Goal: Task Accomplishment & Management: Complete application form

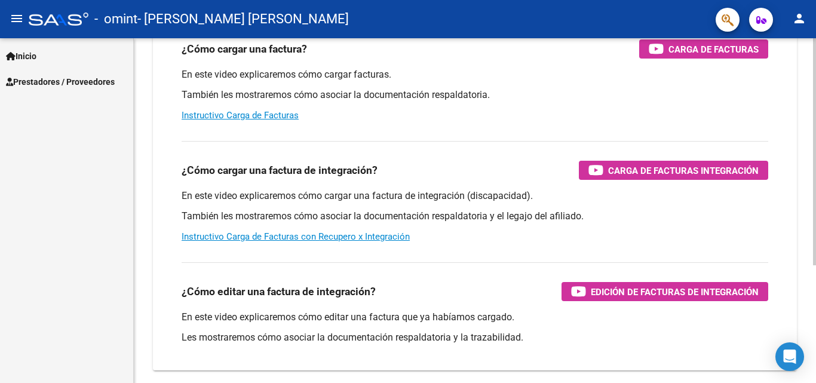
scroll to position [147, 0]
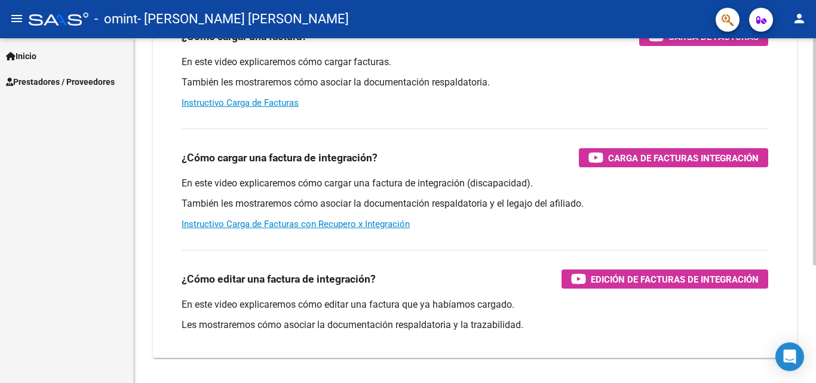
click at [806, 247] on div "Instructivos y Video Tutoriales SAAS Centro de Ayuda - Administración de O.S. C…" at bounding box center [476, 153] width 685 height 524
click at [111, 78] on span "Prestadores / Proveedores" at bounding box center [60, 81] width 109 height 13
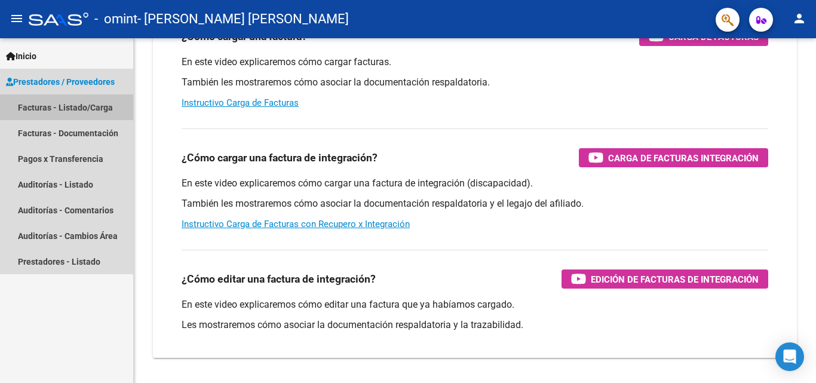
click at [78, 111] on link "Facturas - Listado/Carga" at bounding box center [66, 107] width 133 height 26
click at [70, 109] on link "Facturas - Listado/Carga" at bounding box center [66, 107] width 133 height 26
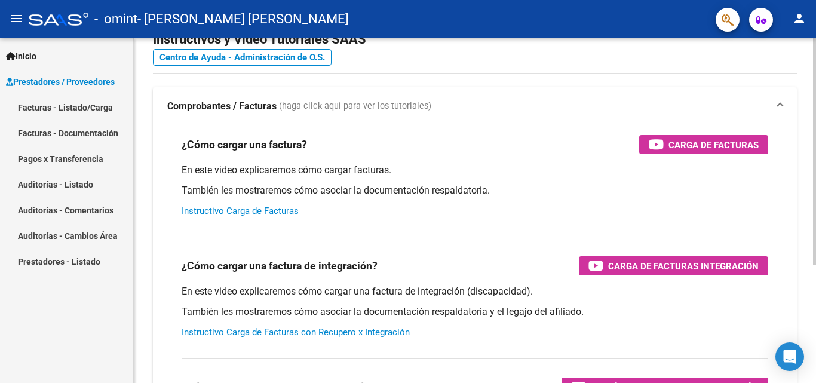
scroll to position [0, 0]
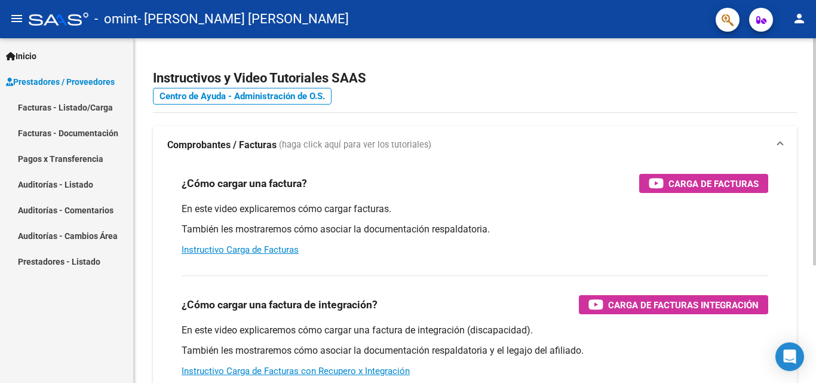
click at [815, 96] on div at bounding box center [814, 151] width 3 height 227
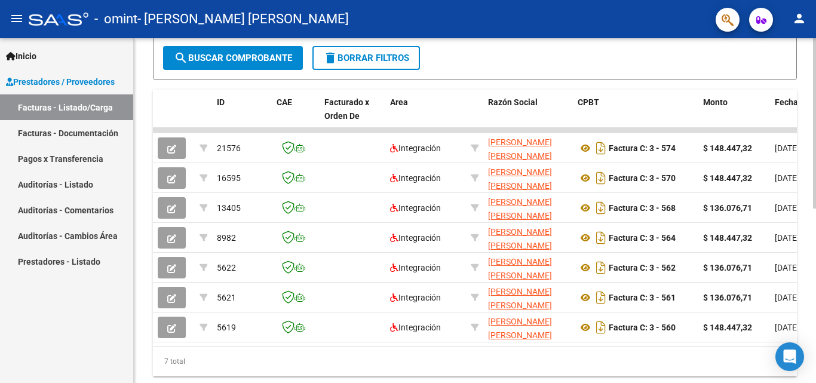
scroll to position [315, 0]
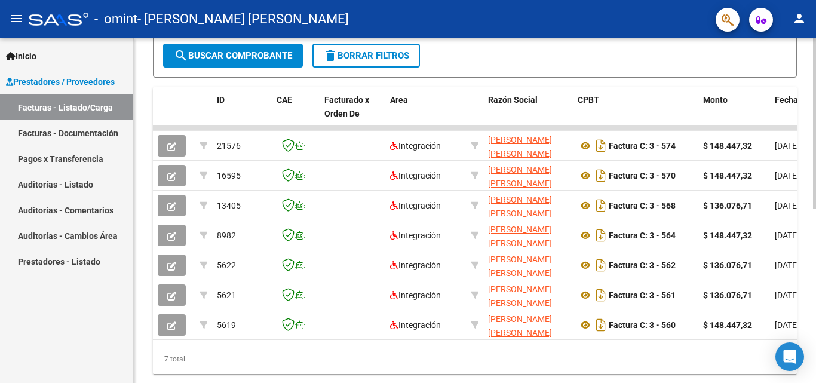
click at [815, 271] on div at bounding box center [814, 283] width 3 height 170
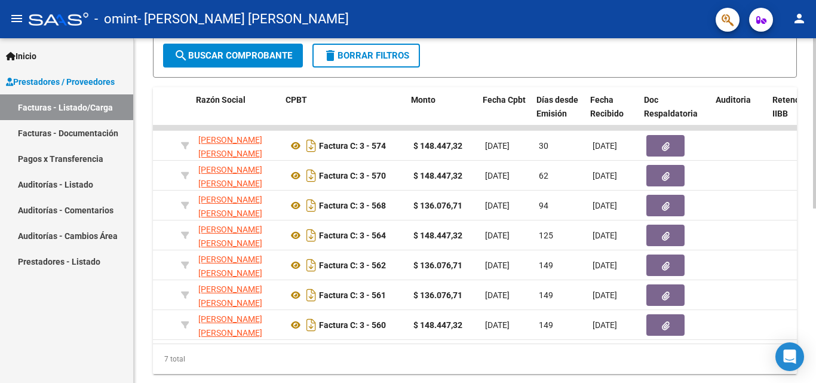
scroll to position [0, 292]
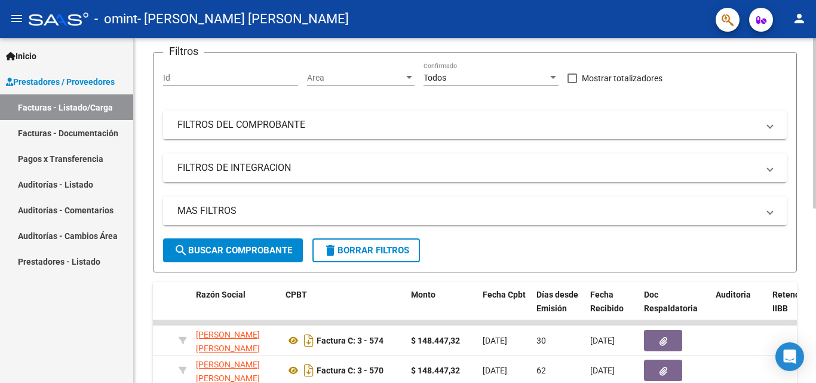
click at [812, 191] on div "Video tutorial PRESTADORES -> Listado de CPBTs Emitidos por Prestadores / Prove…" at bounding box center [476, 262] width 685 height 689
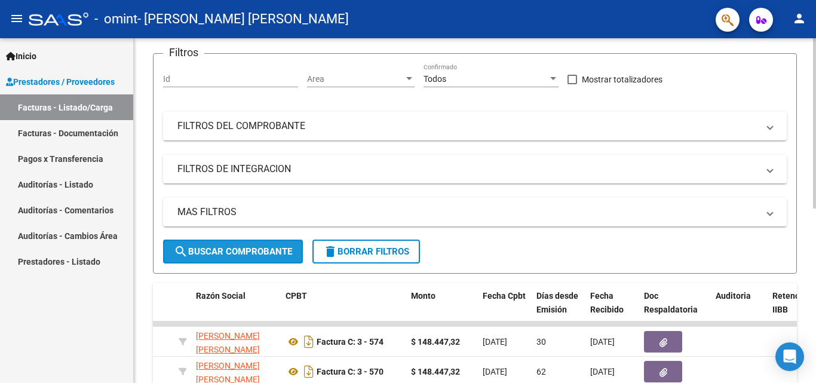
click at [218, 254] on span "search Buscar Comprobante" at bounding box center [233, 251] width 118 height 11
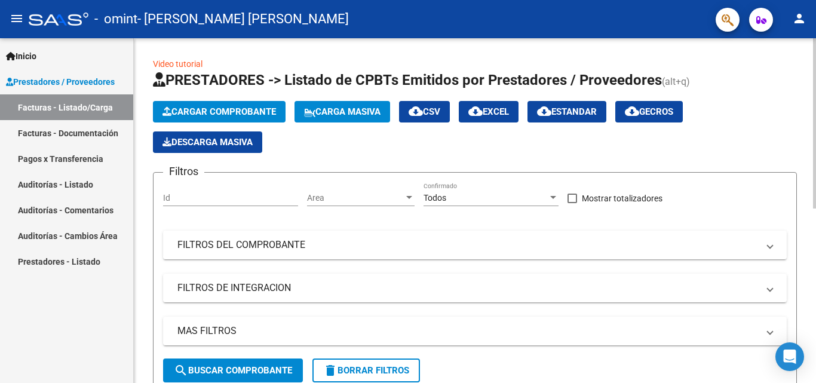
click at [814, 172] on div at bounding box center [814, 123] width 3 height 170
click at [224, 116] on span "Cargar Comprobante" at bounding box center [218, 111] width 113 height 11
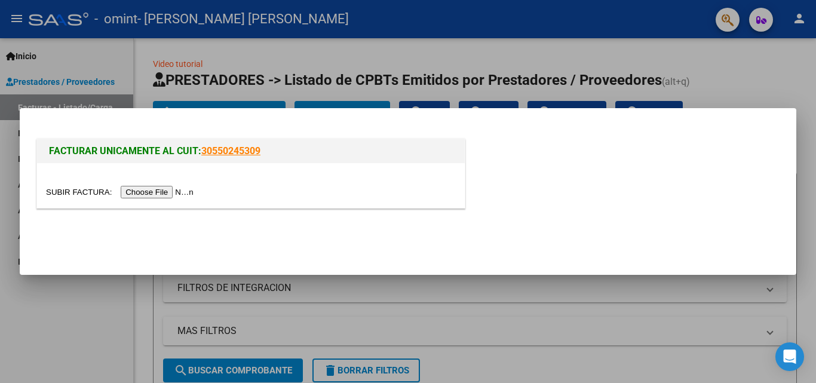
click at [176, 189] on input "file" at bounding box center [121, 192] width 151 height 13
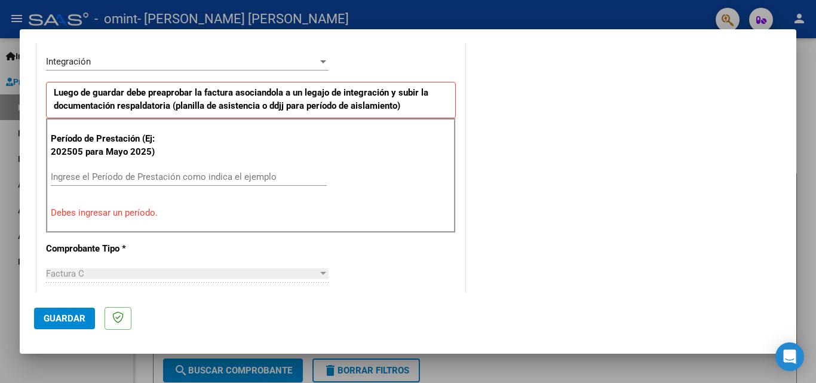
scroll to position [306, 0]
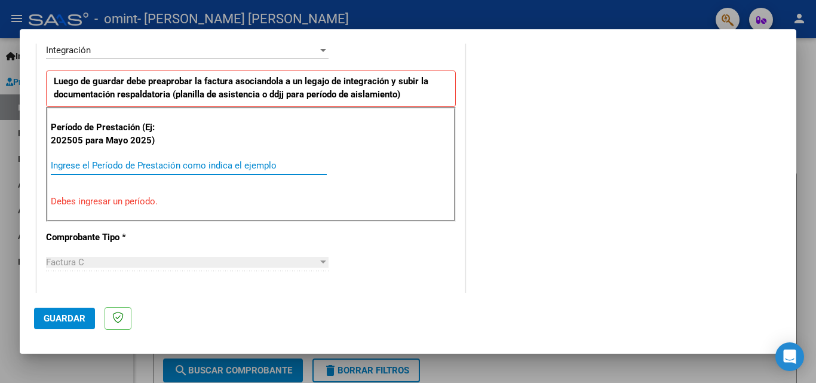
click at [100, 166] on input "Ingrese el Período de Prestación como indica el ejemplo" at bounding box center [189, 165] width 276 height 11
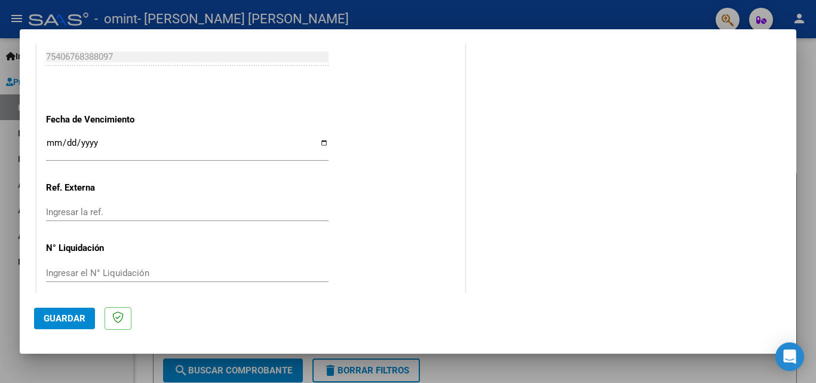
scroll to position [833, 0]
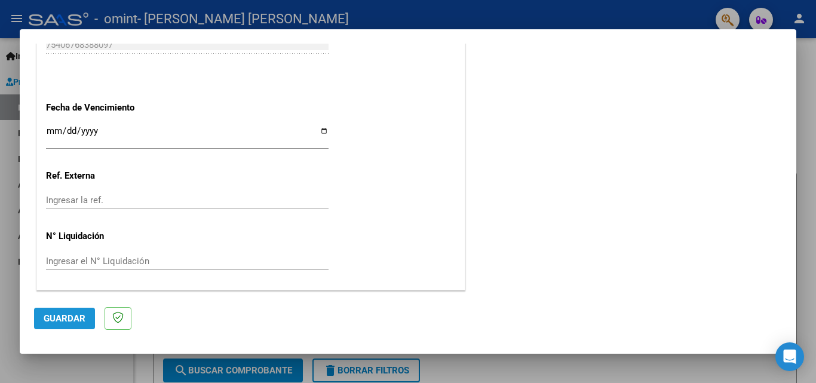
click at [66, 319] on span "Guardar" at bounding box center [65, 318] width 42 height 11
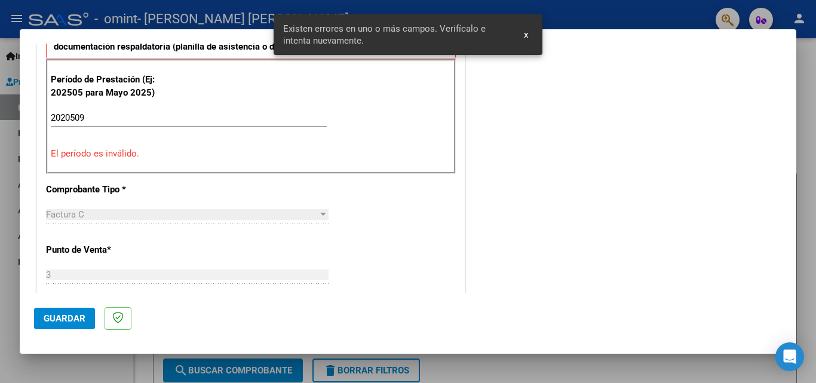
scroll to position [292, 0]
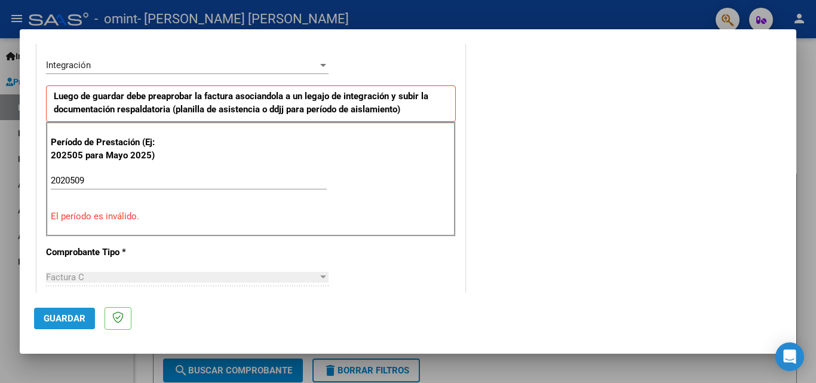
click at [66, 319] on span "Guardar" at bounding box center [65, 318] width 42 height 11
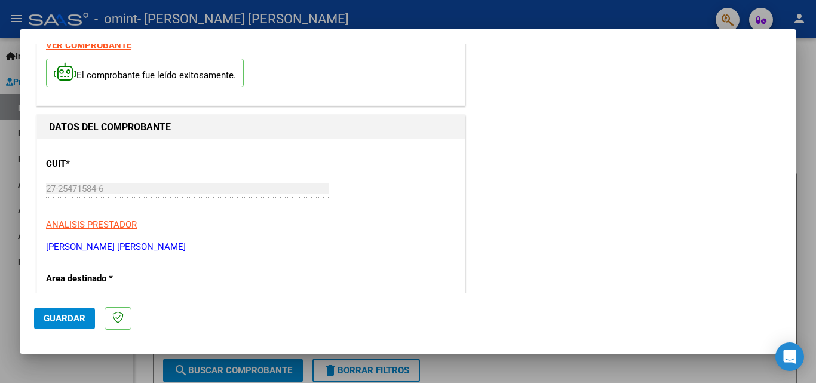
scroll to position [0, 0]
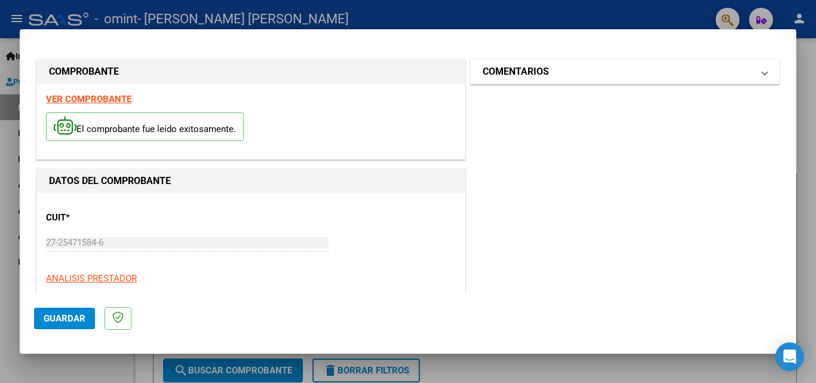
click at [742, 70] on mat-panel-title "COMENTARIOS" at bounding box center [618, 72] width 270 height 14
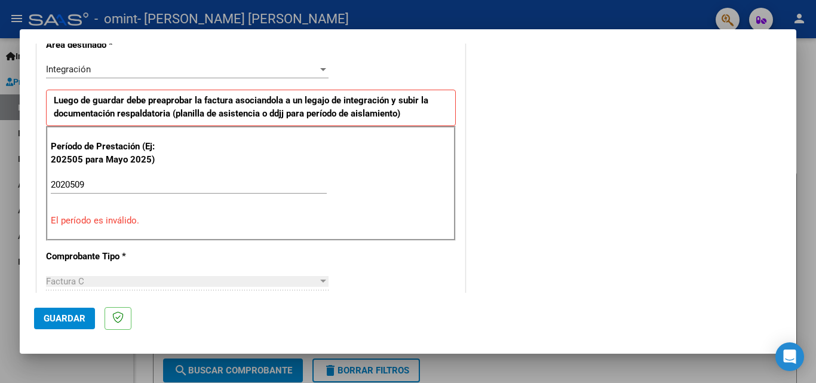
scroll to position [304, 0]
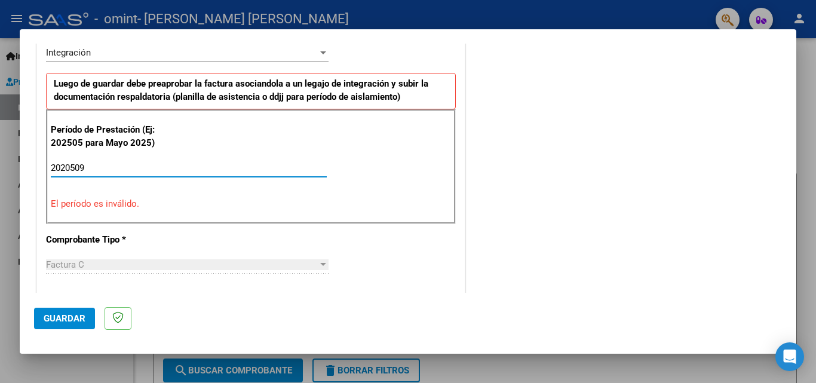
click at [70, 166] on input "2020509" at bounding box center [189, 167] width 276 height 11
click at [72, 167] on input "2020509" at bounding box center [189, 167] width 276 height 11
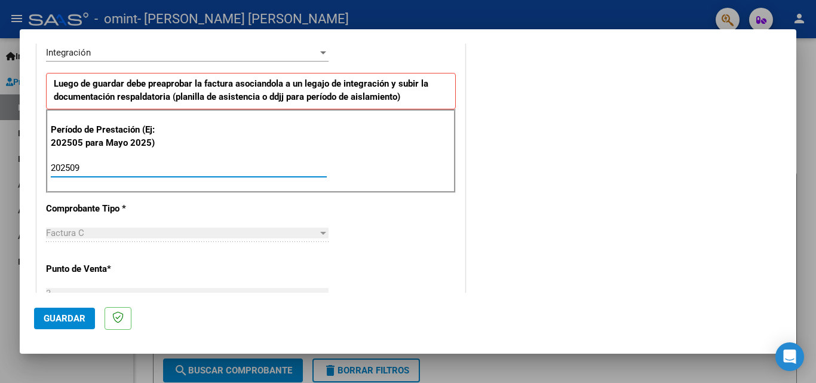
type input "202509"
click at [54, 315] on span "Guardar" at bounding box center [65, 318] width 42 height 11
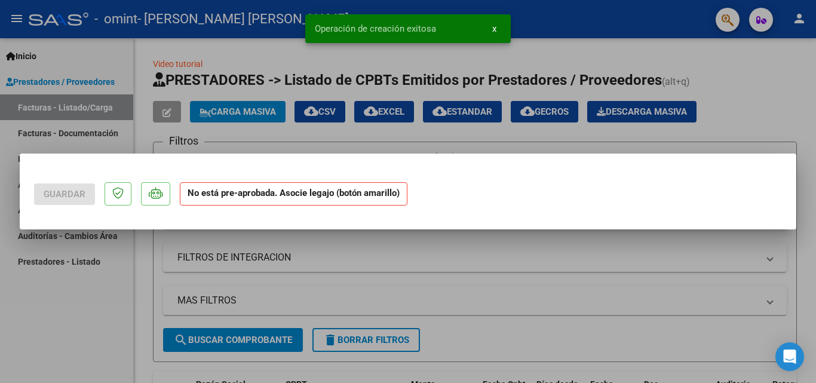
scroll to position [0, 0]
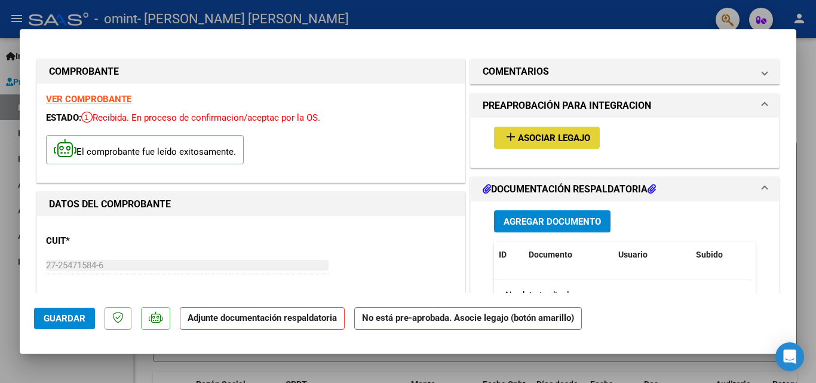
click at [548, 137] on span "Asociar Legajo" at bounding box center [554, 138] width 72 height 11
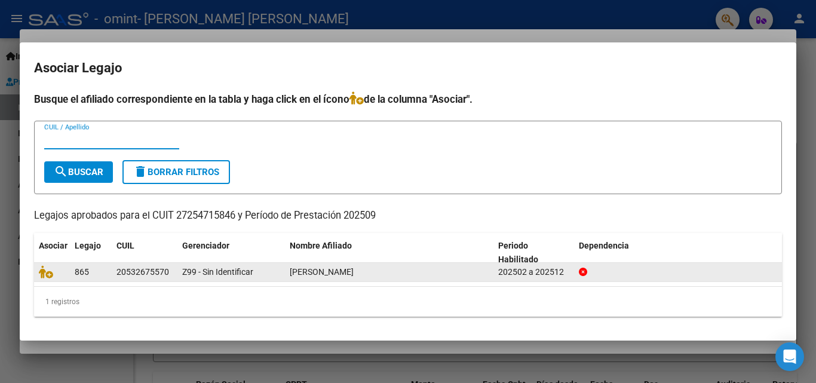
click at [65, 270] on div at bounding box center [52, 272] width 26 height 14
click at [87, 274] on span "865" at bounding box center [82, 272] width 14 height 10
click at [299, 274] on span "[PERSON_NAME]" at bounding box center [322, 272] width 64 height 10
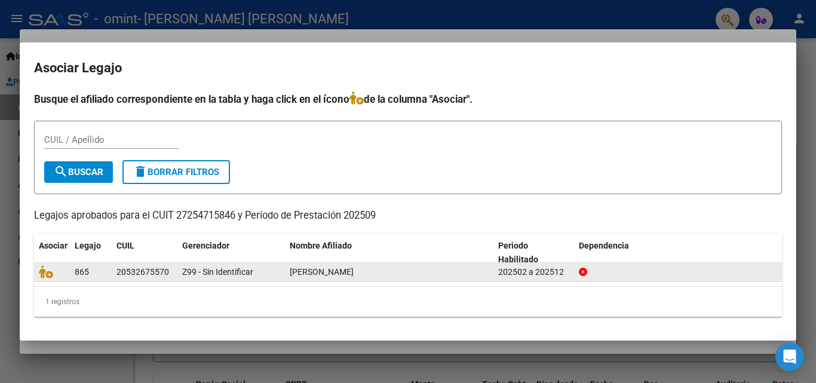
click at [299, 274] on span "[PERSON_NAME]" at bounding box center [322, 272] width 64 height 10
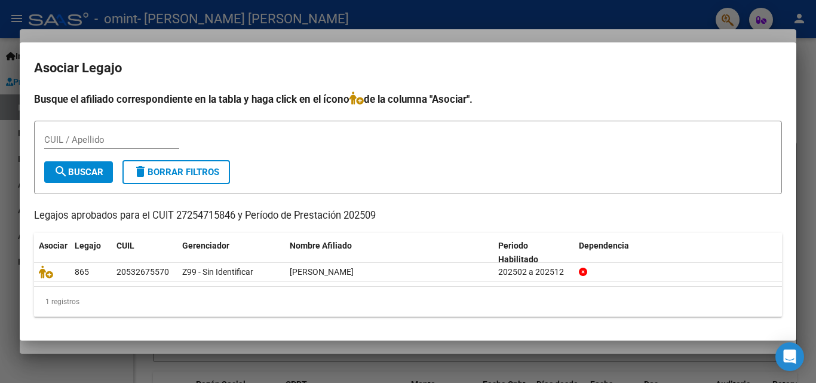
click at [416, 293] on div "1 registros" at bounding box center [408, 302] width 748 height 30
click at [96, 138] on input "CUIL / Apellido" at bounding box center [111, 139] width 135 height 11
type input "20532675570"
click at [100, 174] on span "search Buscar" at bounding box center [79, 172] width 50 height 11
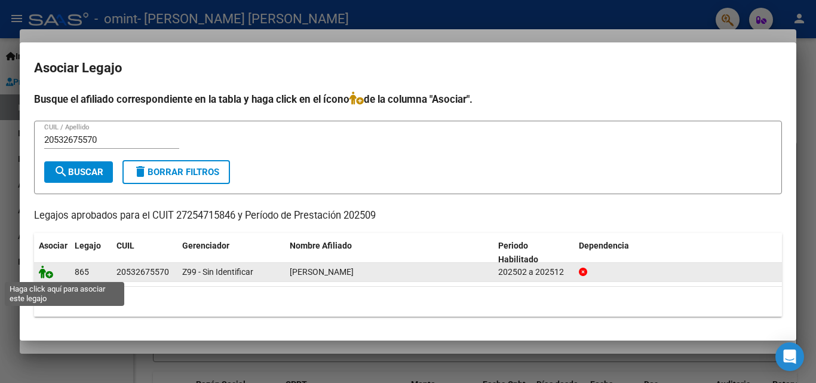
click at [47, 275] on icon at bounding box center [46, 271] width 14 height 13
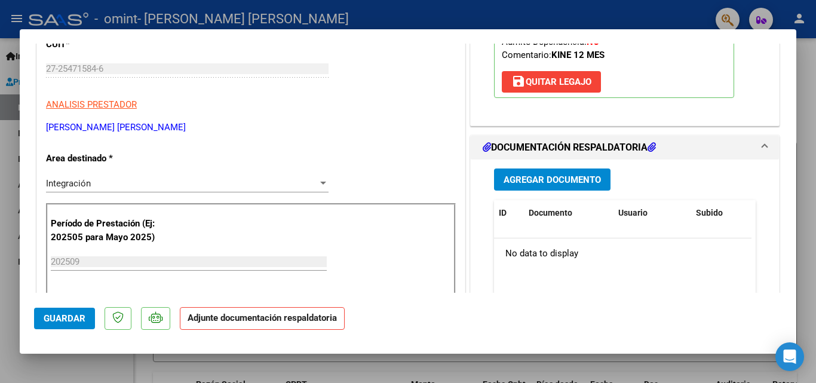
scroll to position [231, 0]
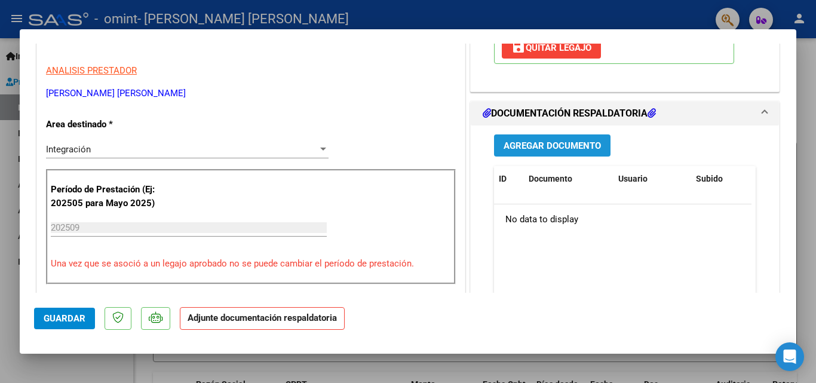
click at [510, 143] on span "Agregar Documento" at bounding box center [552, 145] width 97 height 11
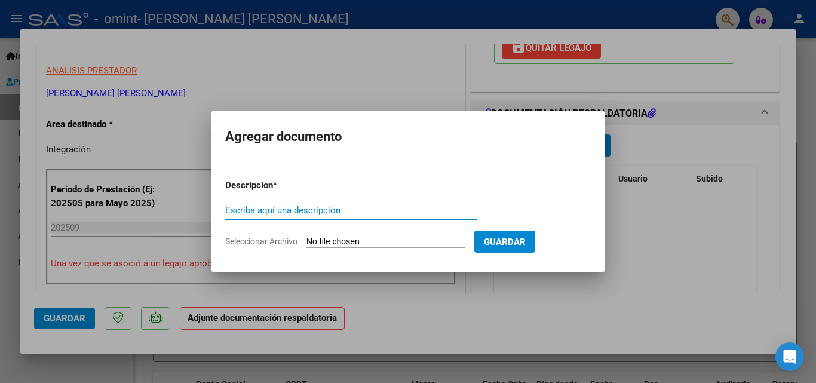
type input "F"
type input "Planilla firmas"
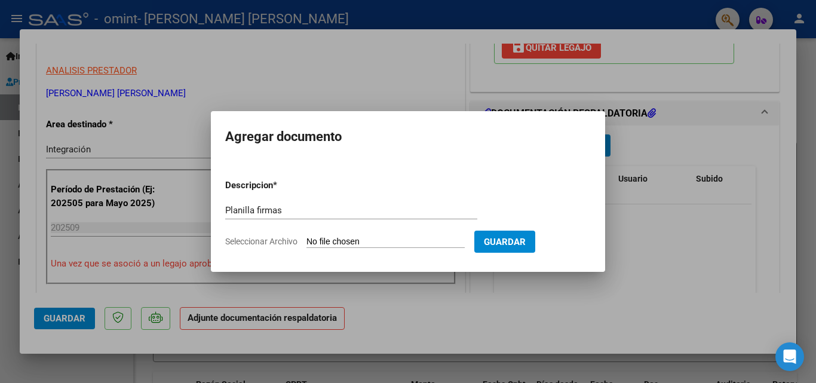
click at [252, 243] on span "Seleccionar Archivo" at bounding box center [261, 242] width 72 height 10
click at [306, 243] on input "Seleccionar Archivo" at bounding box center [385, 242] width 158 height 11
type input "C:\fakepath\OMINT SA Planilla 09.2025.pdf"
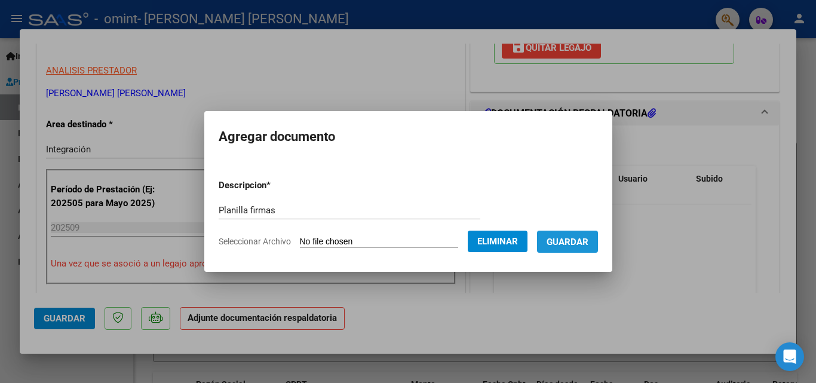
click at [582, 237] on span "Guardar" at bounding box center [568, 242] width 42 height 11
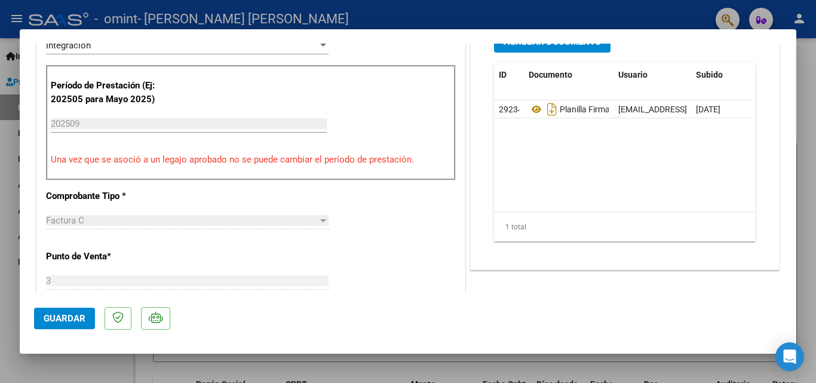
scroll to position [820, 0]
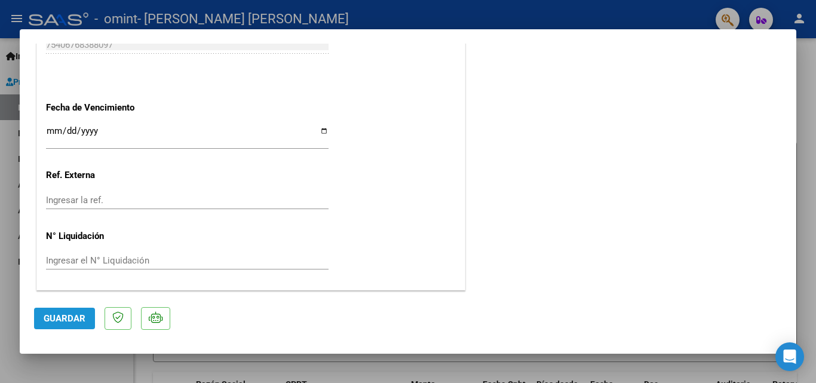
click at [88, 318] on button "Guardar" at bounding box center [64, 319] width 61 height 22
click at [76, 321] on span "Guardar" at bounding box center [65, 318] width 42 height 11
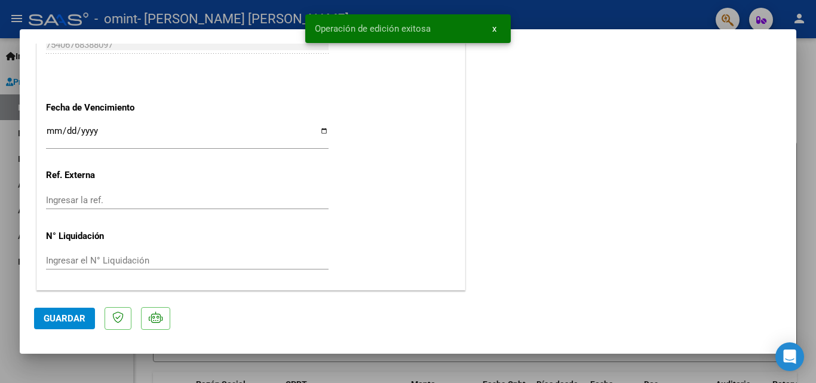
click at [453, 370] on div at bounding box center [408, 191] width 816 height 383
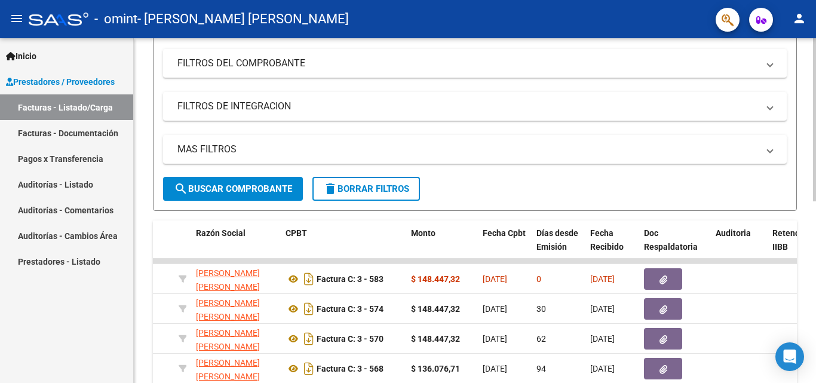
scroll to position [189, 0]
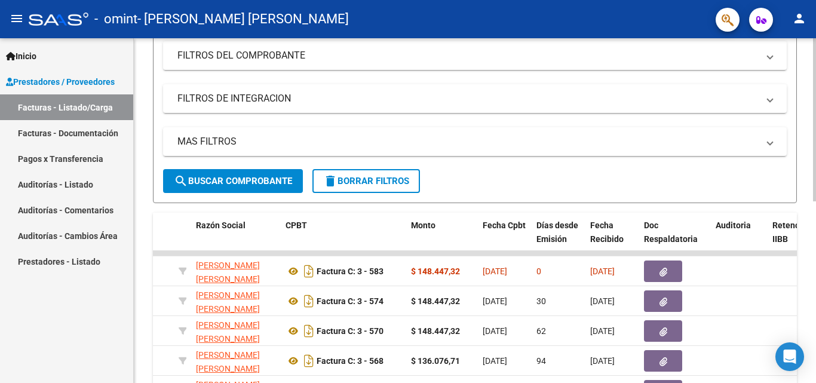
click at [811, 259] on div "Video tutorial PRESTADORES -> Listado de CPBTs Emitidos por Prestadores / Prove…" at bounding box center [476, 208] width 685 height 719
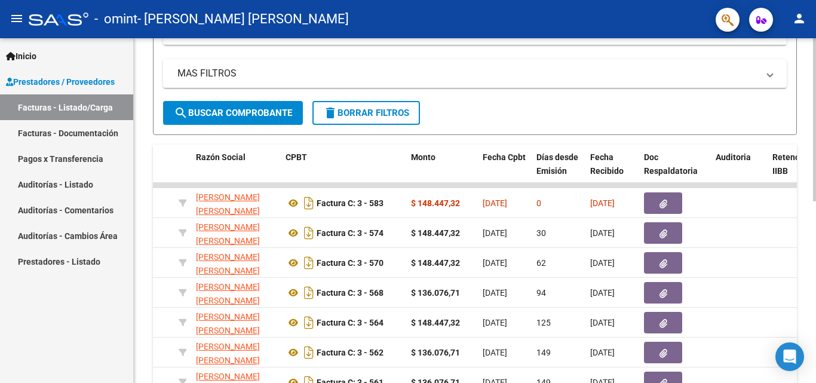
scroll to position [338, 0]
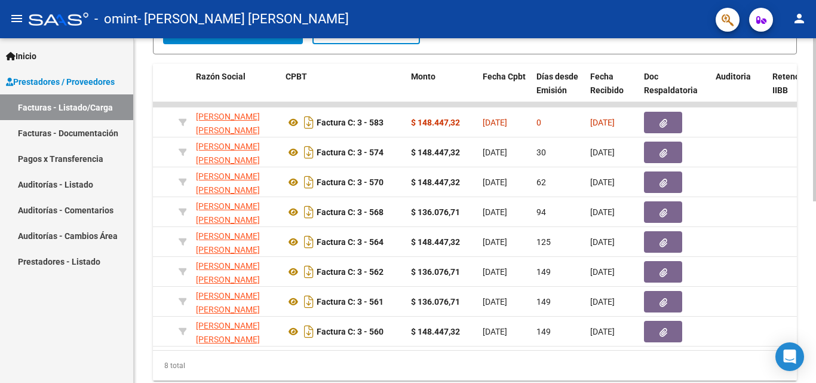
click at [797, 260] on div "Video tutorial PRESTADORES -> Listado de CPBTs Emitidos por Prestadores / Prove…" at bounding box center [476, 59] width 685 height 719
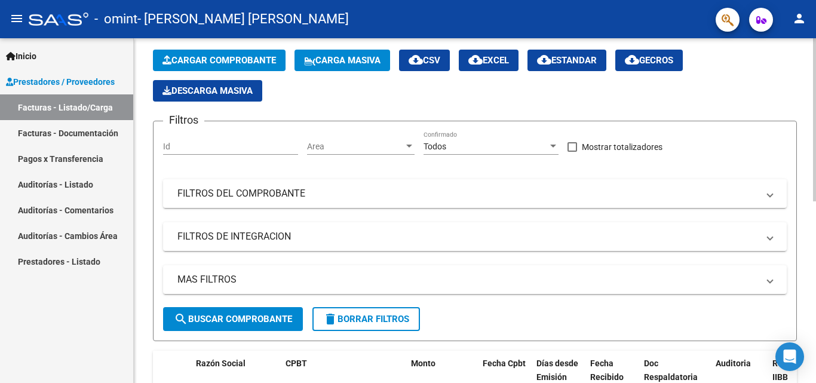
scroll to position [23, 0]
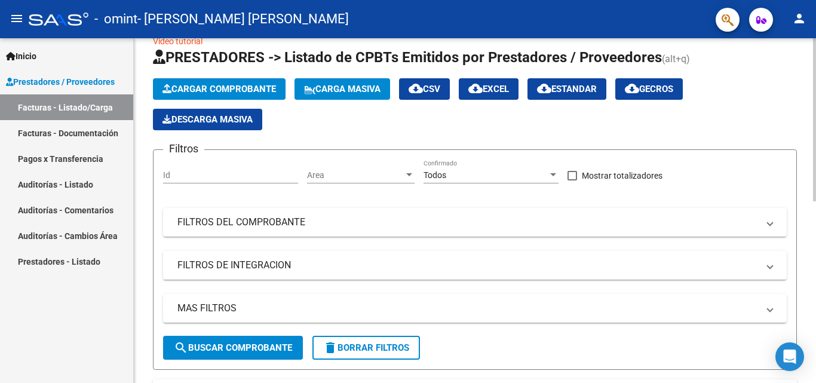
click at [791, 183] on div "Video tutorial PRESTADORES -> Listado de CPBTs Emitidos por Prestadores / Prove…" at bounding box center [476, 375] width 685 height 719
click at [796, 20] on mat-icon "person" at bounding box center [799, 18] width 14 height 14
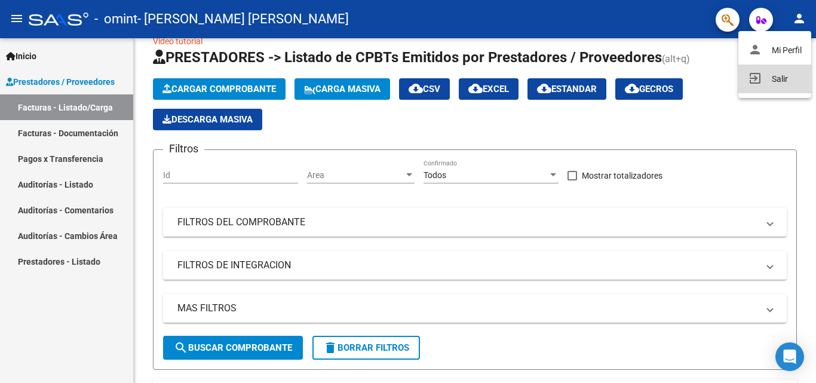
click at [784, 78] on button "exit_to_app Salir" at bounding box center [774, 79] width 73 height 29
